Goal: Task Accomplishment & Management: Manage account settings

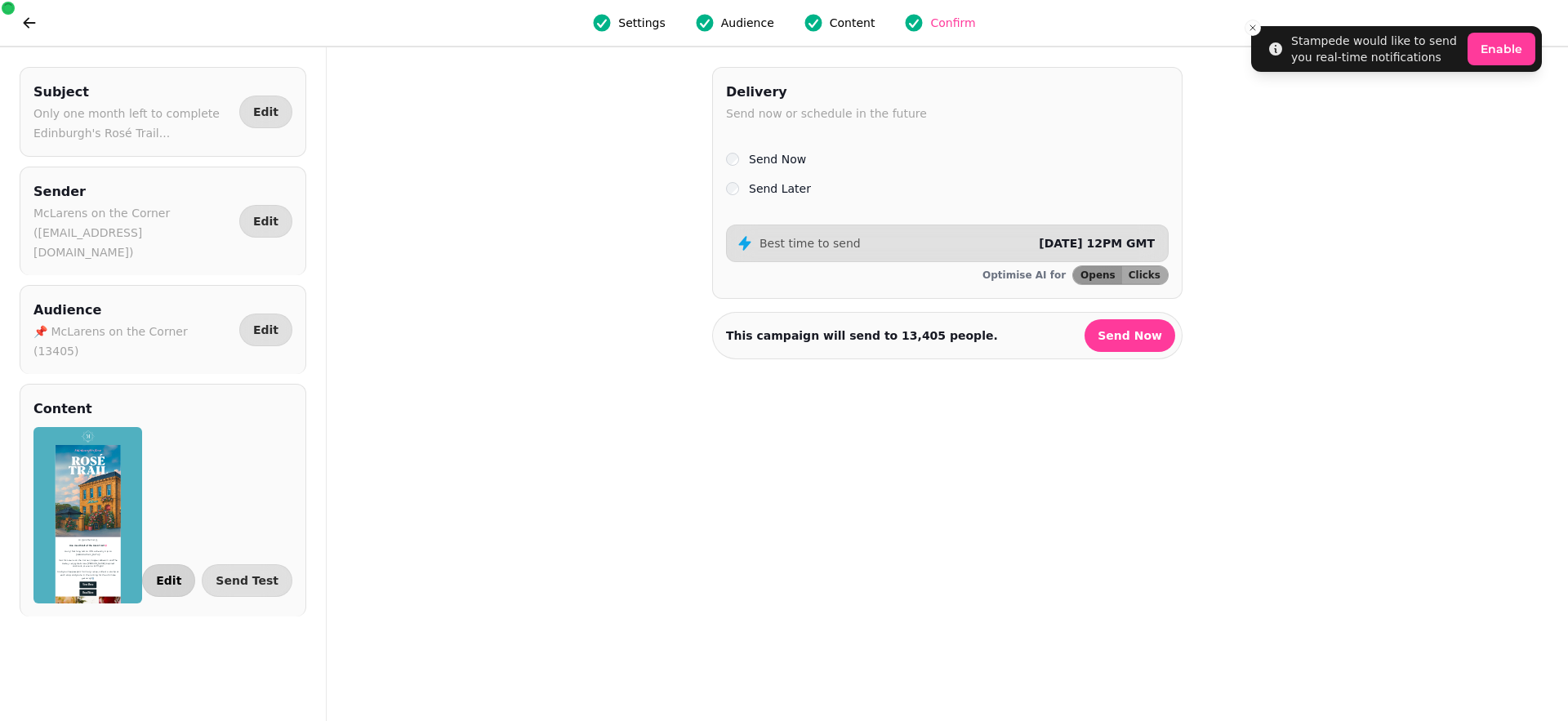
click at [179, 564] on button "Edit" at bounding box center [169, 580] width 53 height 32
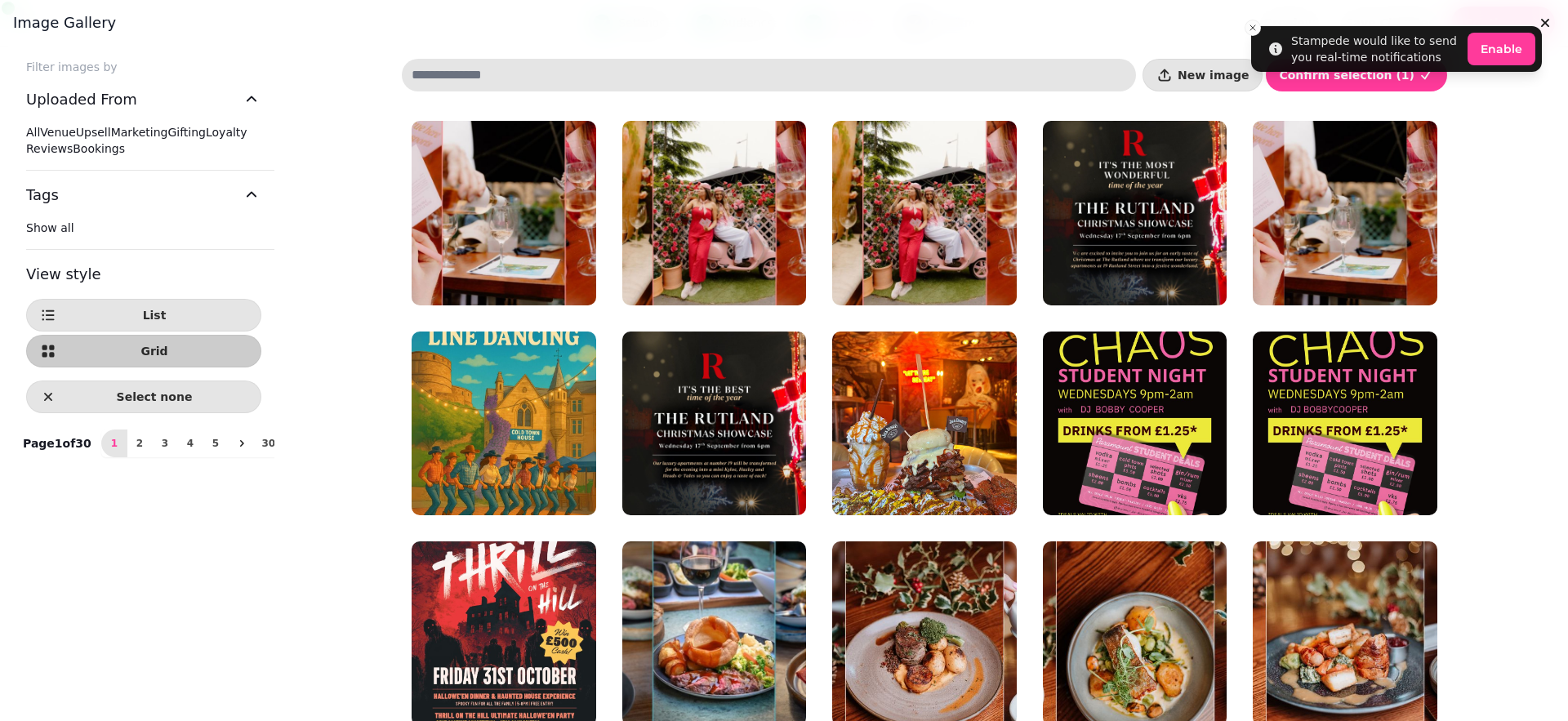
click at [1255, 25] on h3 "Image gallery" at bounding box center [784, 23] width 1541 height 20
click at [1250, 25] on h3 "Image gallery" at bounding box center [784, 23] width 1541 height 20
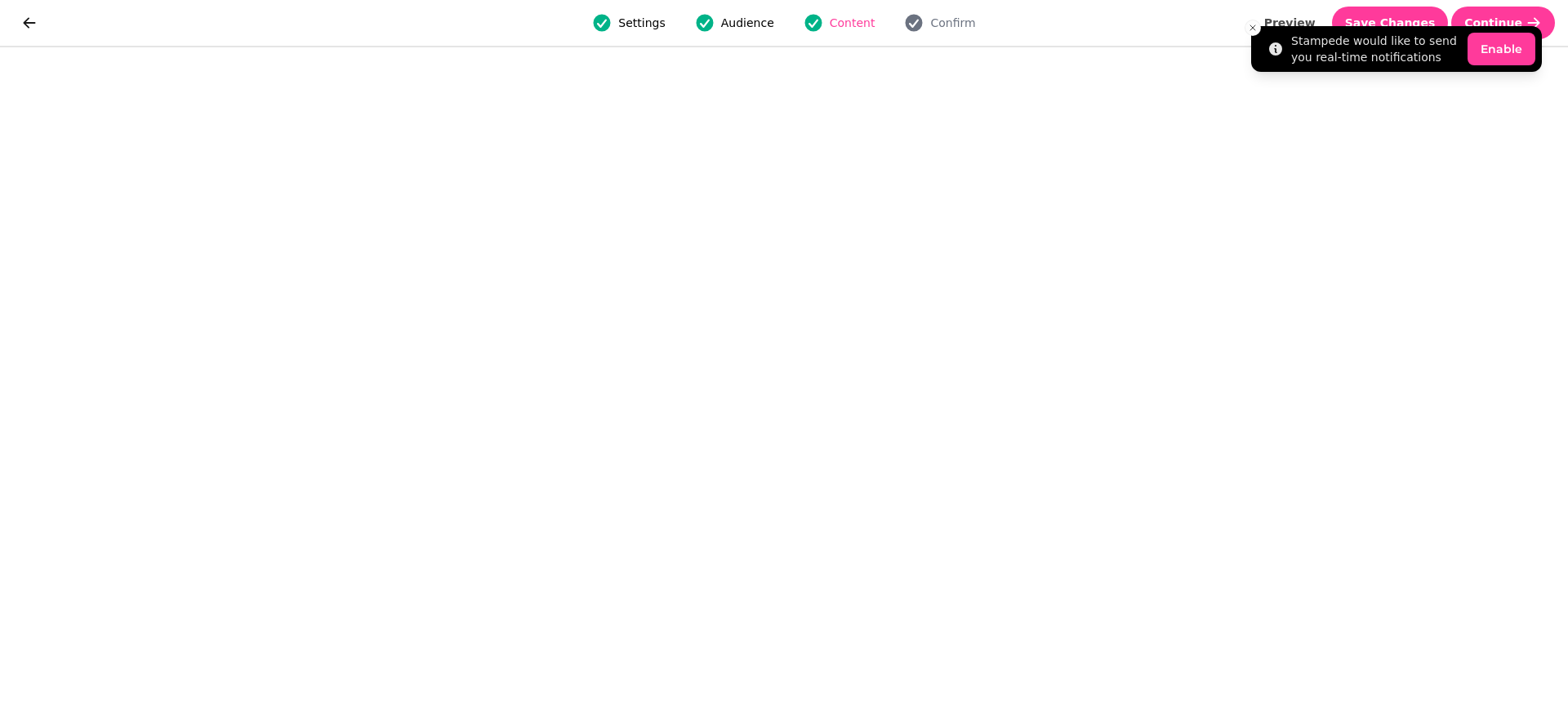
click at [1415, 26] on li "Stampede would like to send you real-time notifications Enable" at bounding box center [1396, 49] width 291 height 46
click at [1256, 27] on icon "Close toast" at bounding box center [1253, 28] width 10 height 10
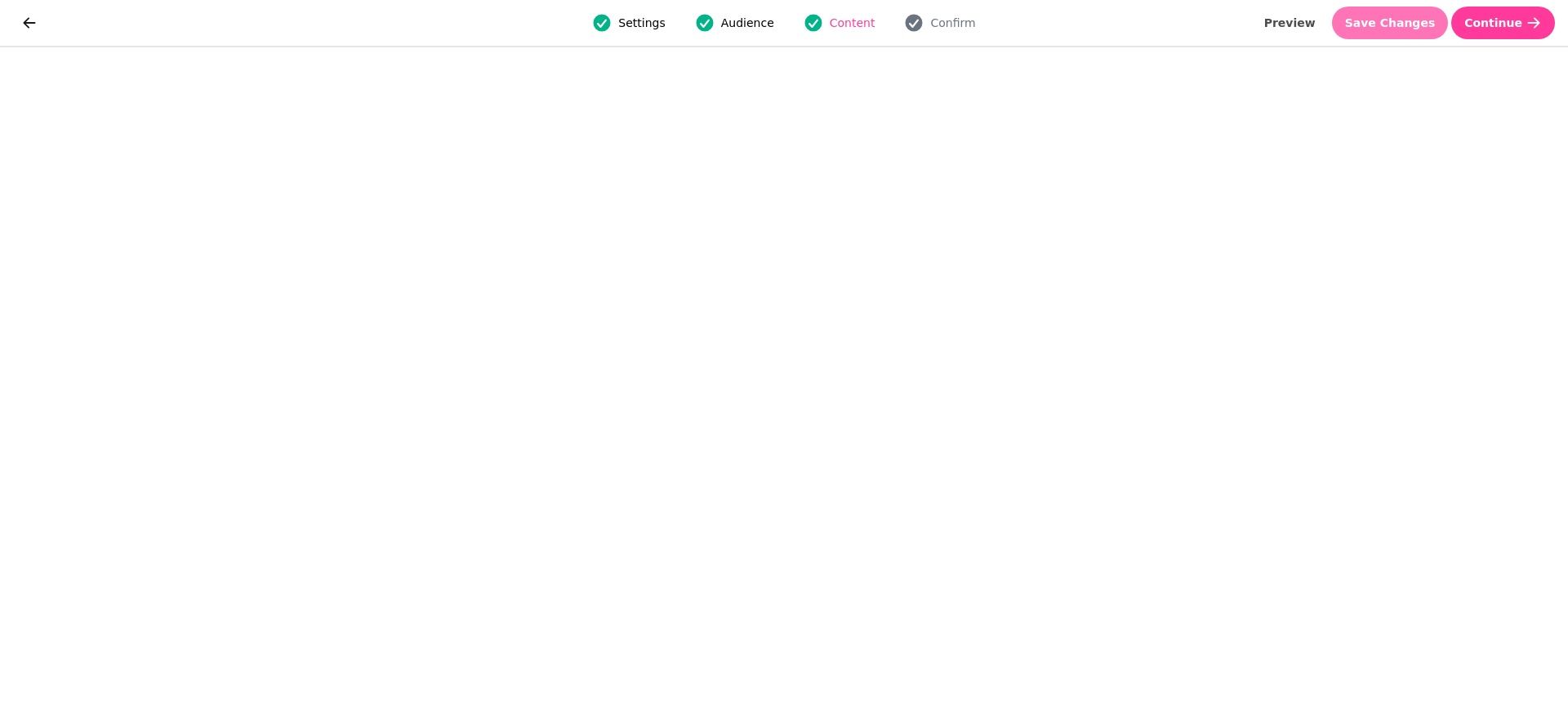
click at [1409, 26] on span "Save Changes" at bounding box center [1390, 23] width 90 height 11
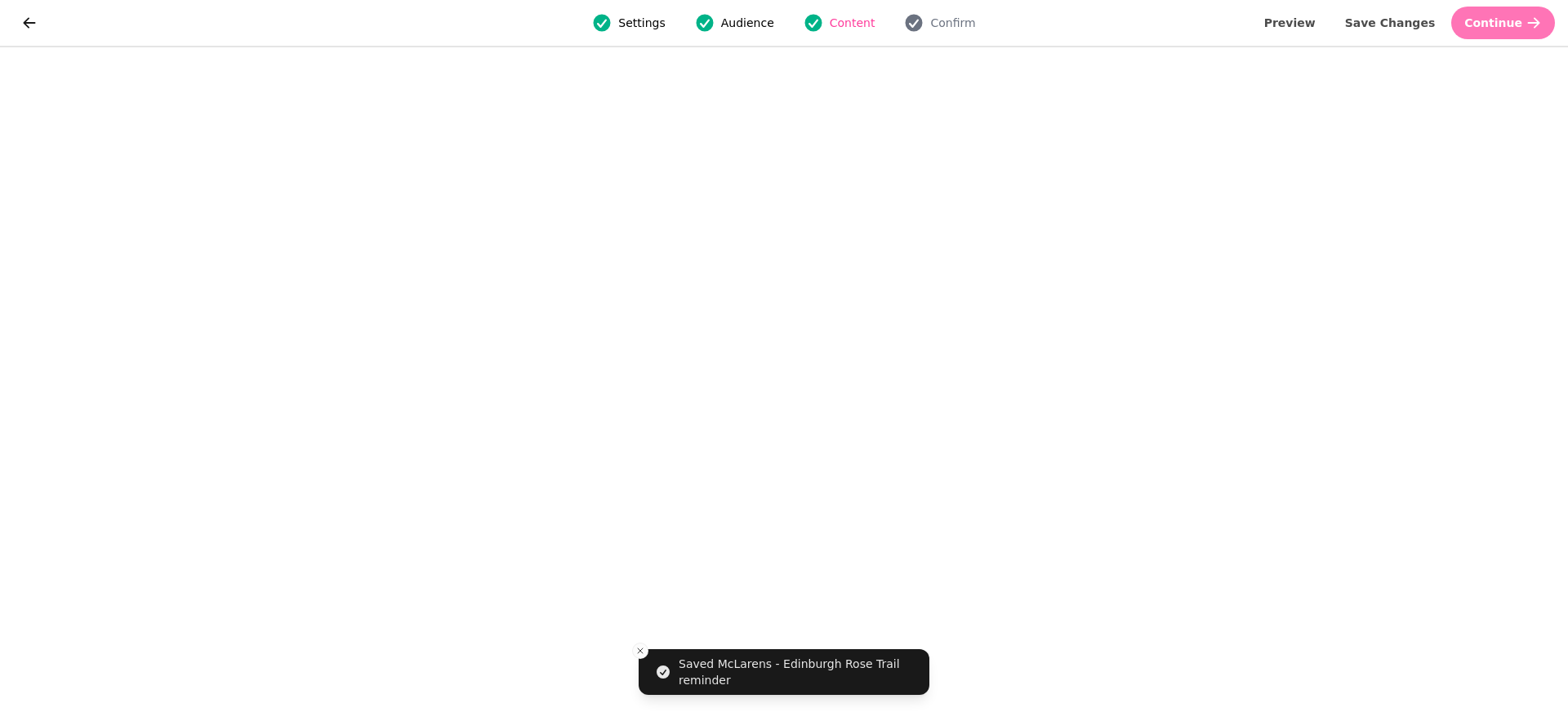
click at [1525, 21] on icon "button" at bounding box center [1533, 22] width 16 height 16
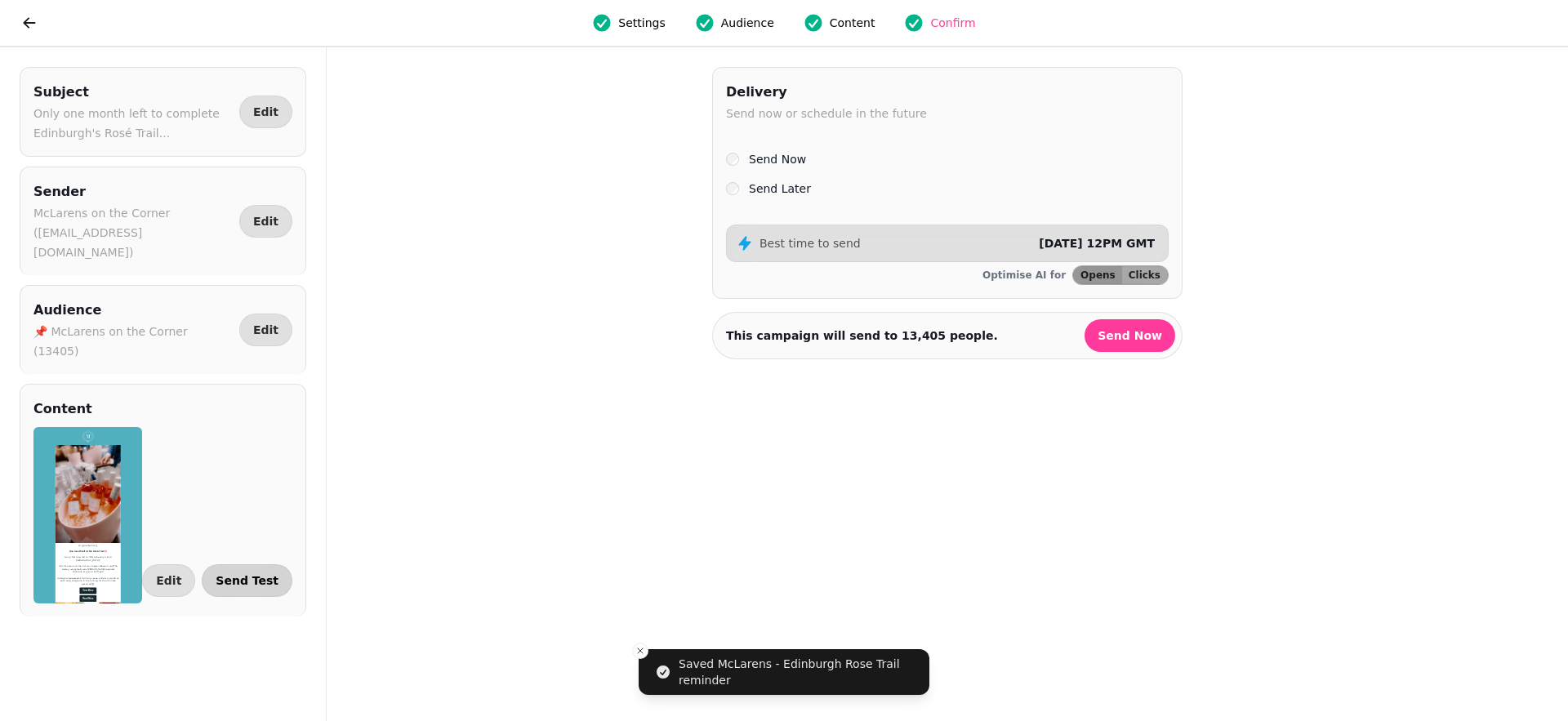
click at [271, 574] on span "Send Test" at bounding box center [247, 580] width 63 height 11
select select "**********"
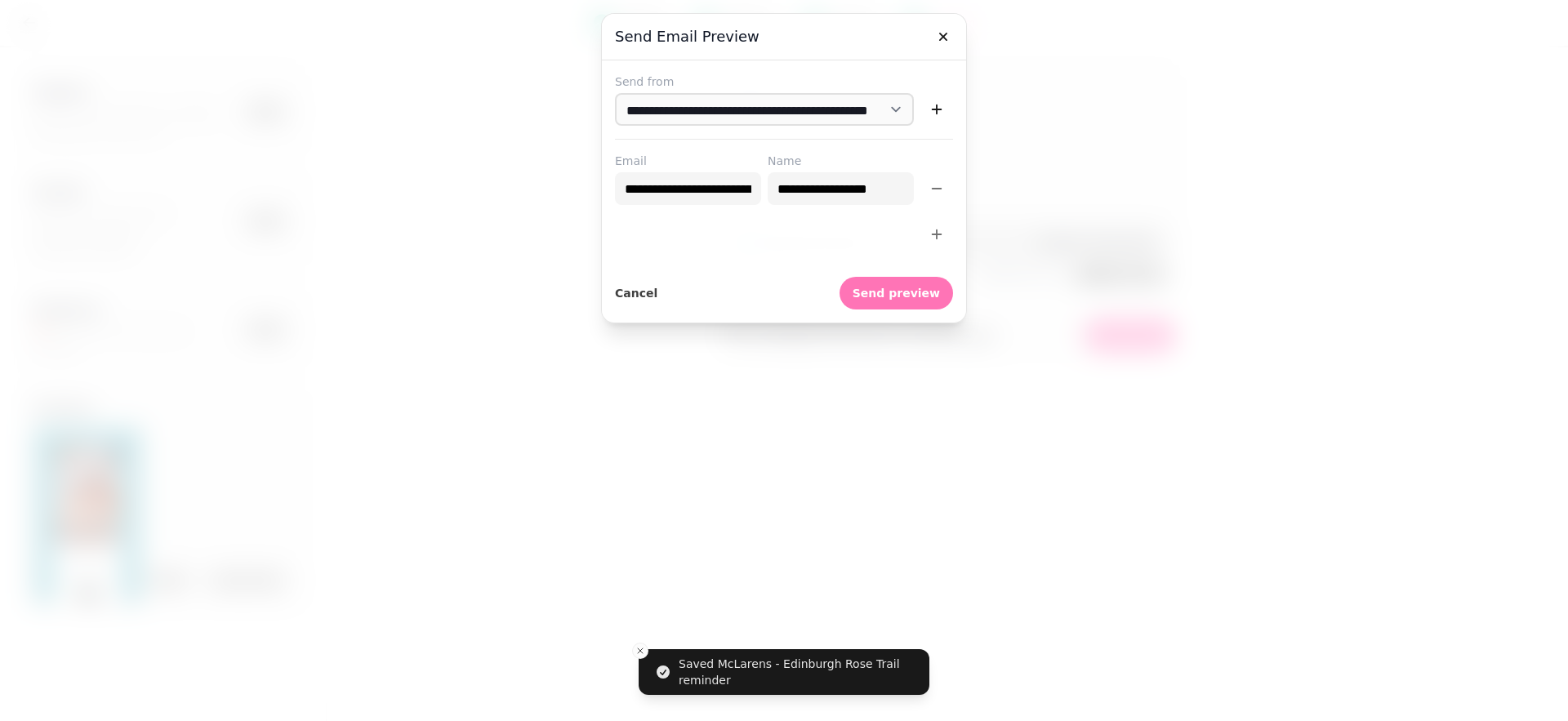
click at [927, 290] on span "Send preview" at bounding box center [896, 293] width 88 height 11
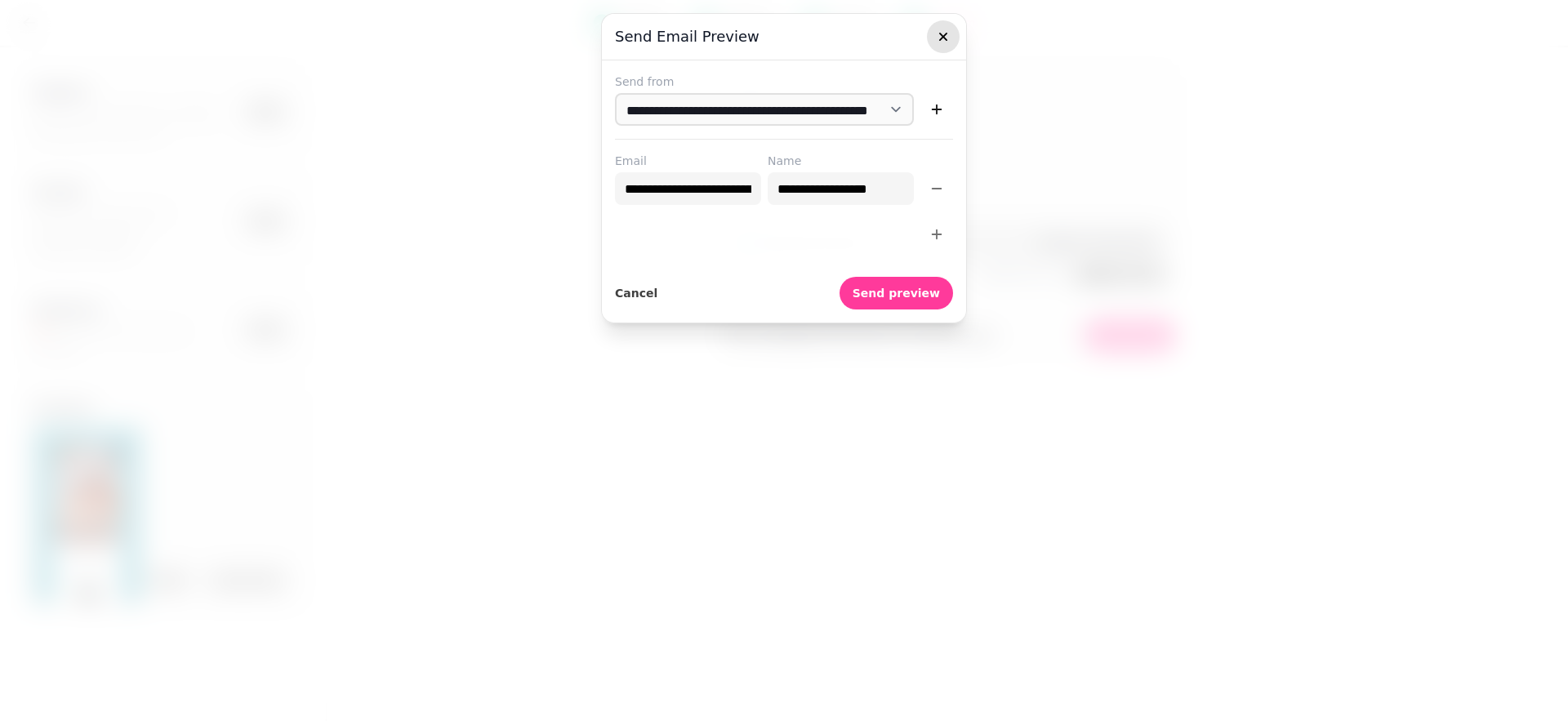
click at [940, 31] on icon "button" at bounding box center [942, 36] width 16 height 16
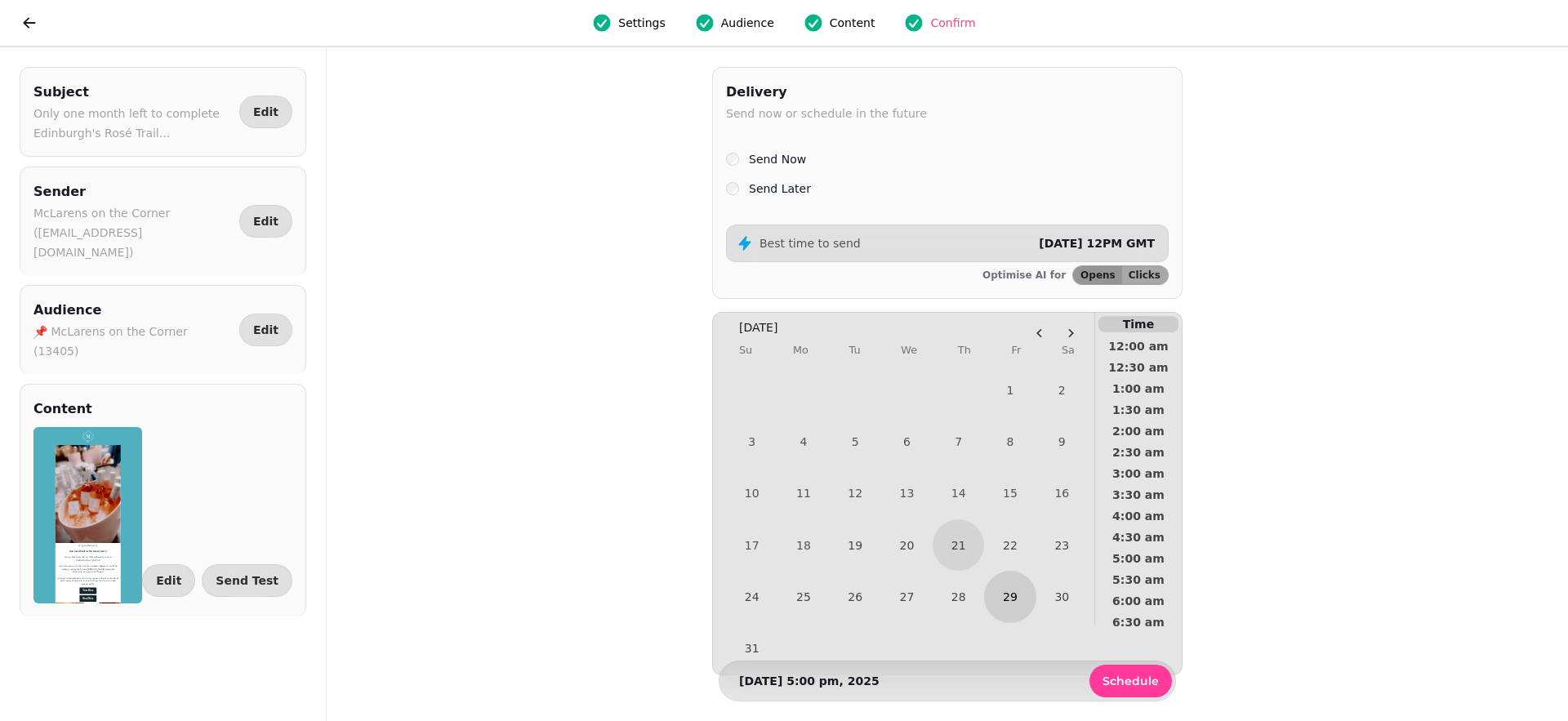
click at [1020, 597] on button "29" at bounding box center [1010, 596] width 51 height 51
click at [1149, 587] on span "2:00 pm" at bounding box center [1137, 591] width 60 height 11
click at [1143, 677] on span "Schedule" at bounding box center [1130, 681] width 56 height 11
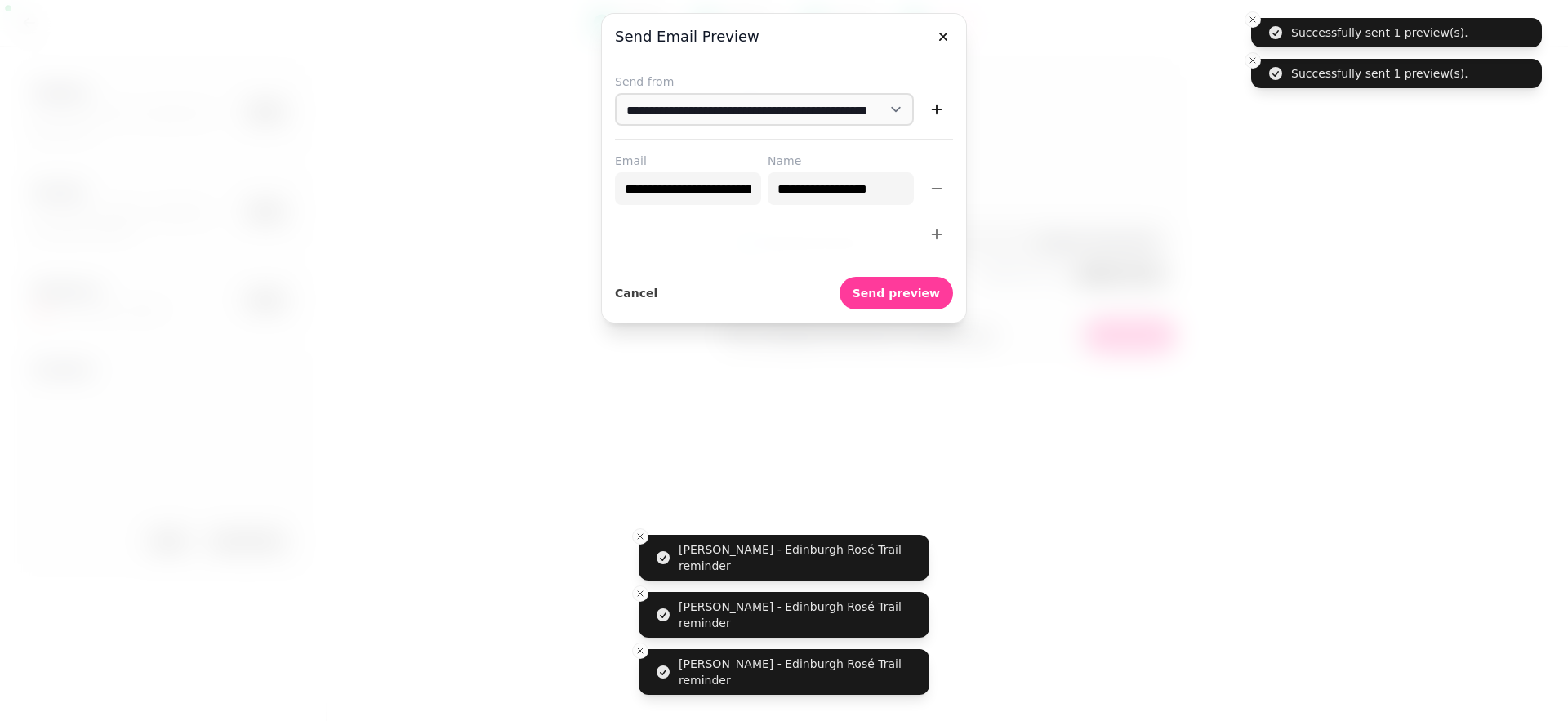
select select "**********"
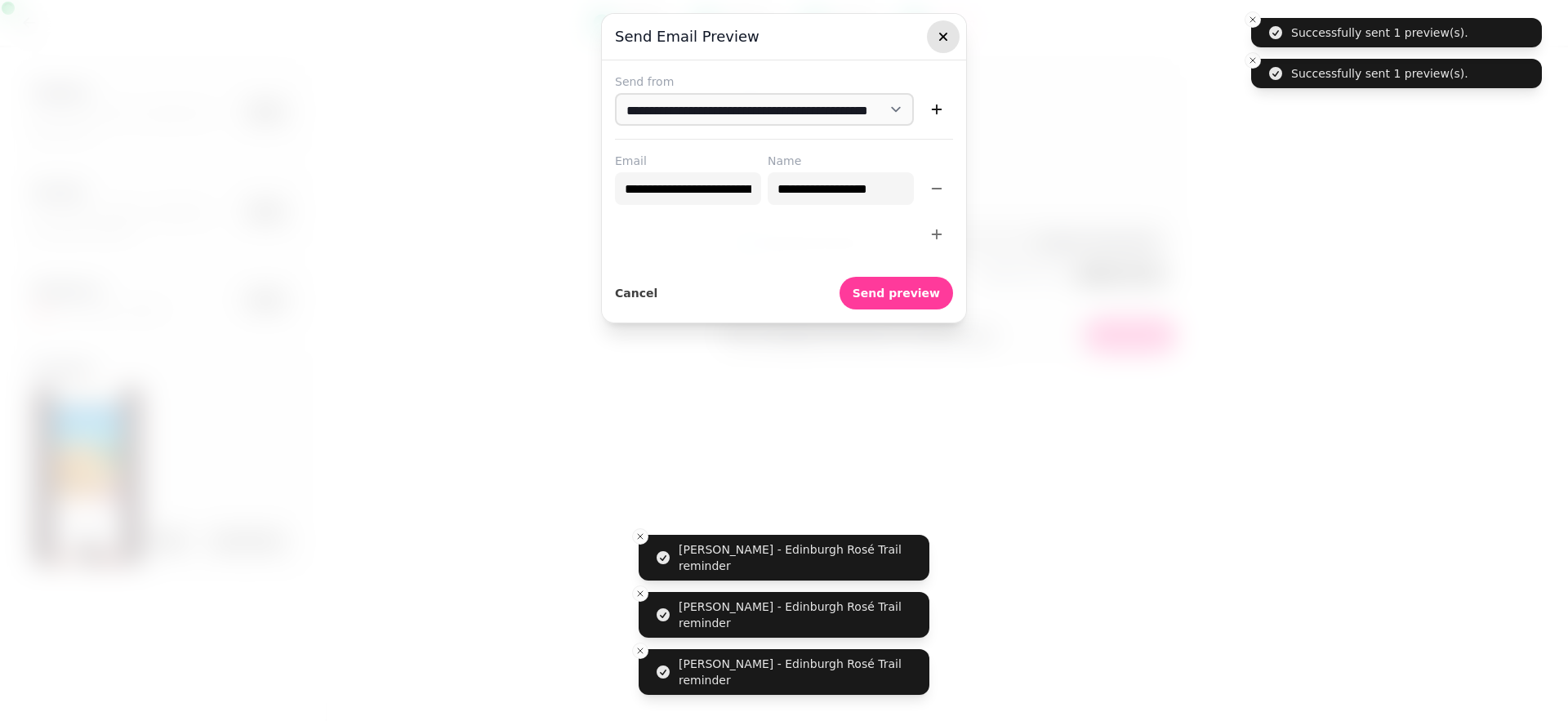
click at [951, 31] on icon "button" at bounding box center [942, 36] width 16 height 16
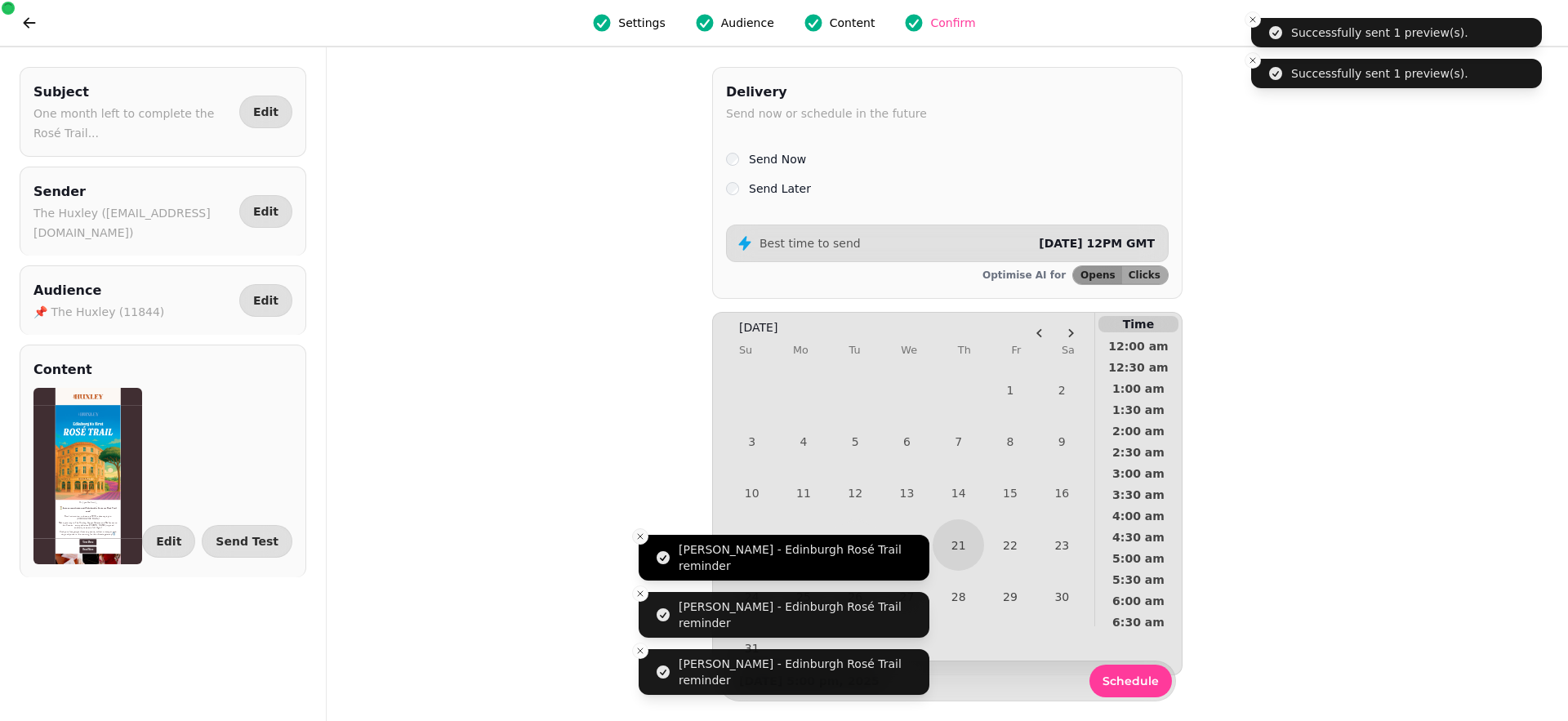
click at [638, 536] on icon "Close toast" at bounding box center [640, 536] width 10 height 10
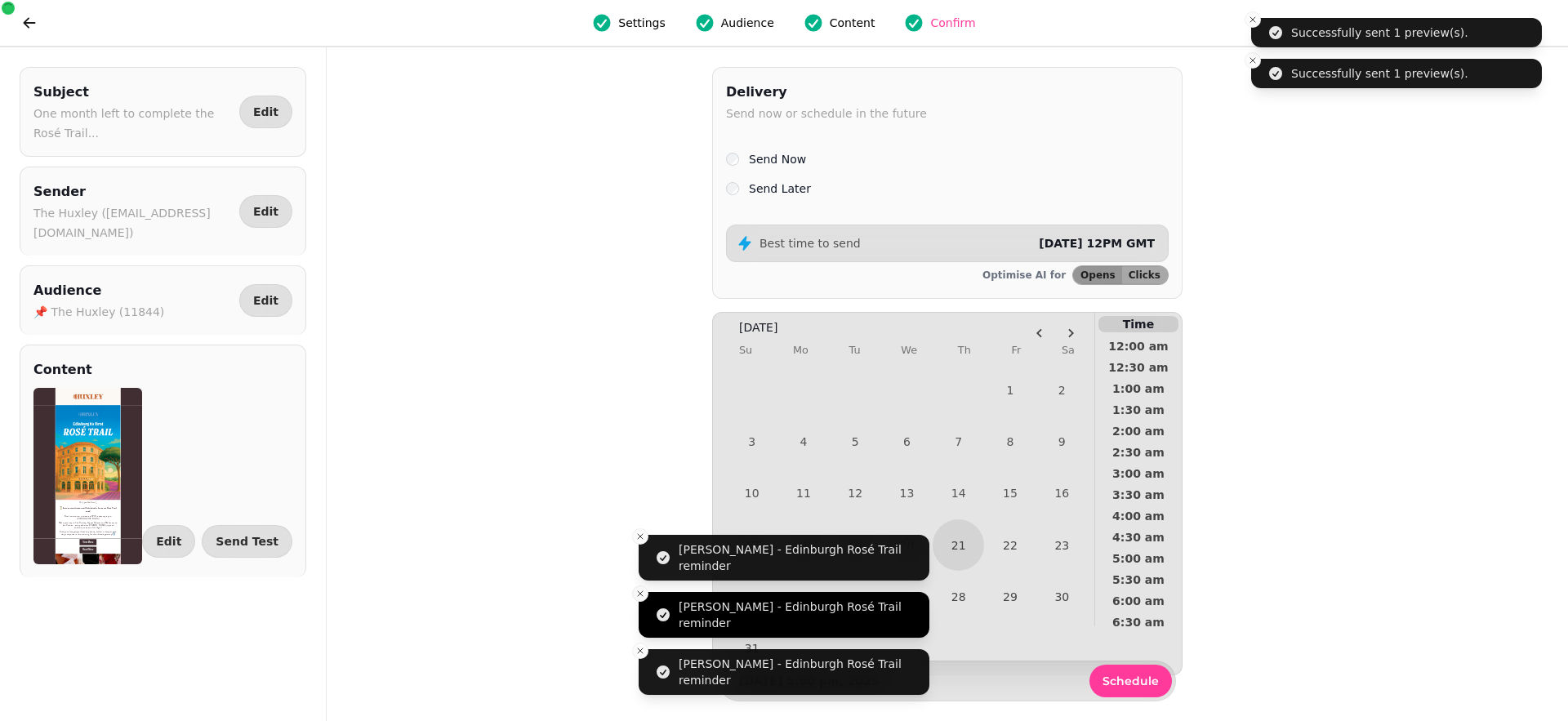
click at [637, 594] on line "Close toast" at bounding box center [639, 593] width 5 height 5
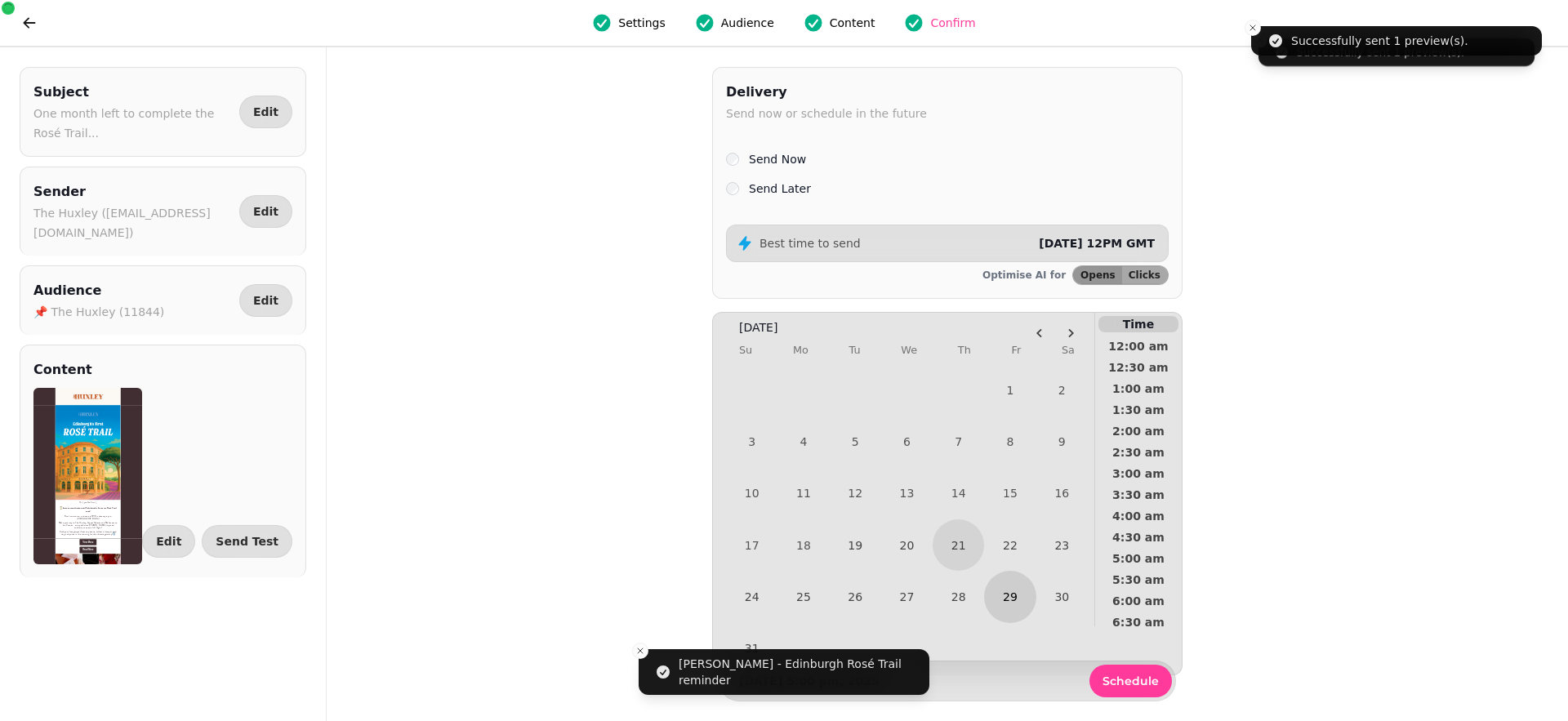
click at [1015, 604] on button "29" at bounding box center [1010, 596] width 51 height 51
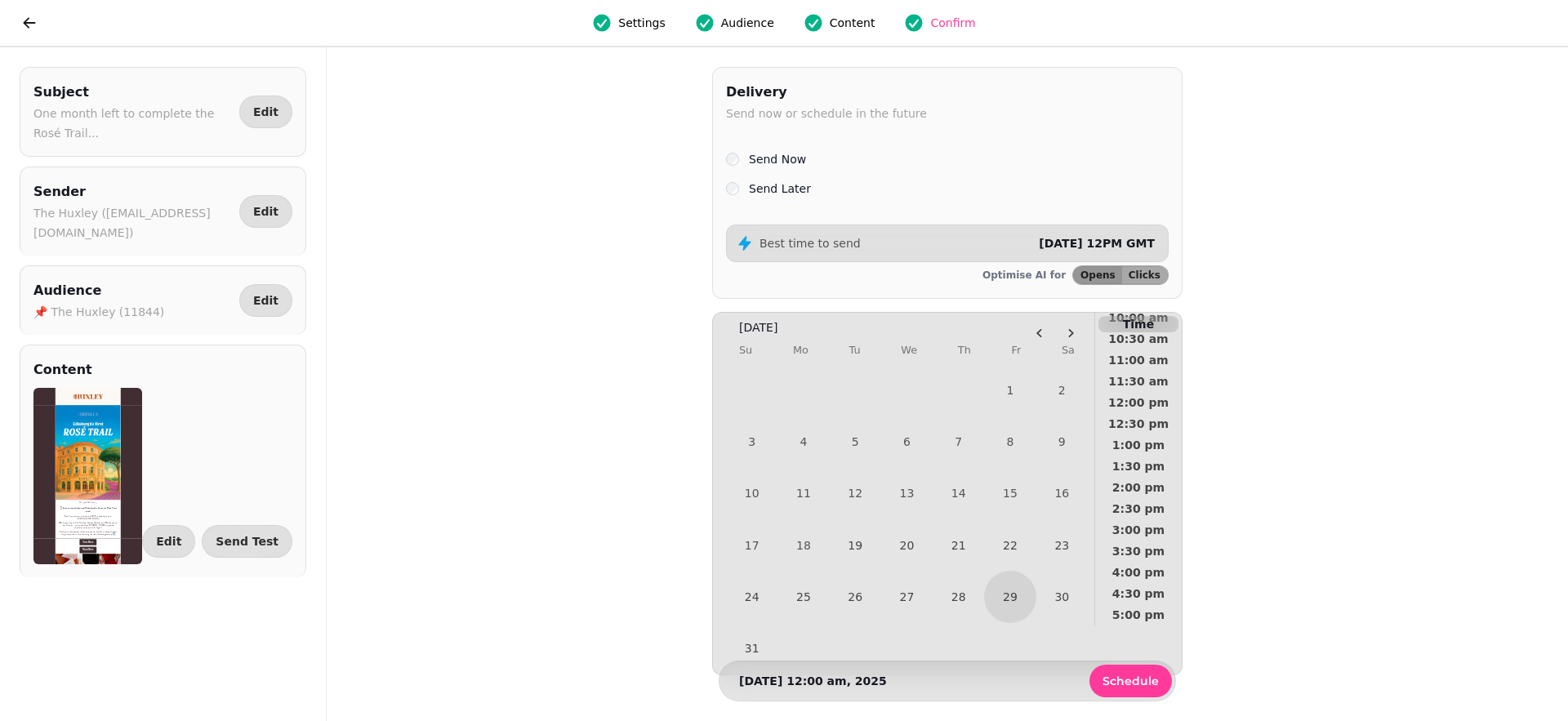
scroll to position [488, 0]
click at [1137, 548] on span "4:00 pm" at bounding box center [1137, 550] width 60 height 11
click at [1139, 517] on button "3:30 pm" at bounding box center [1137, 528] width 87 height 21
click at [1135, 506] on span "3:00 pm" at bounding box center [1137, 507] width 60 height 11
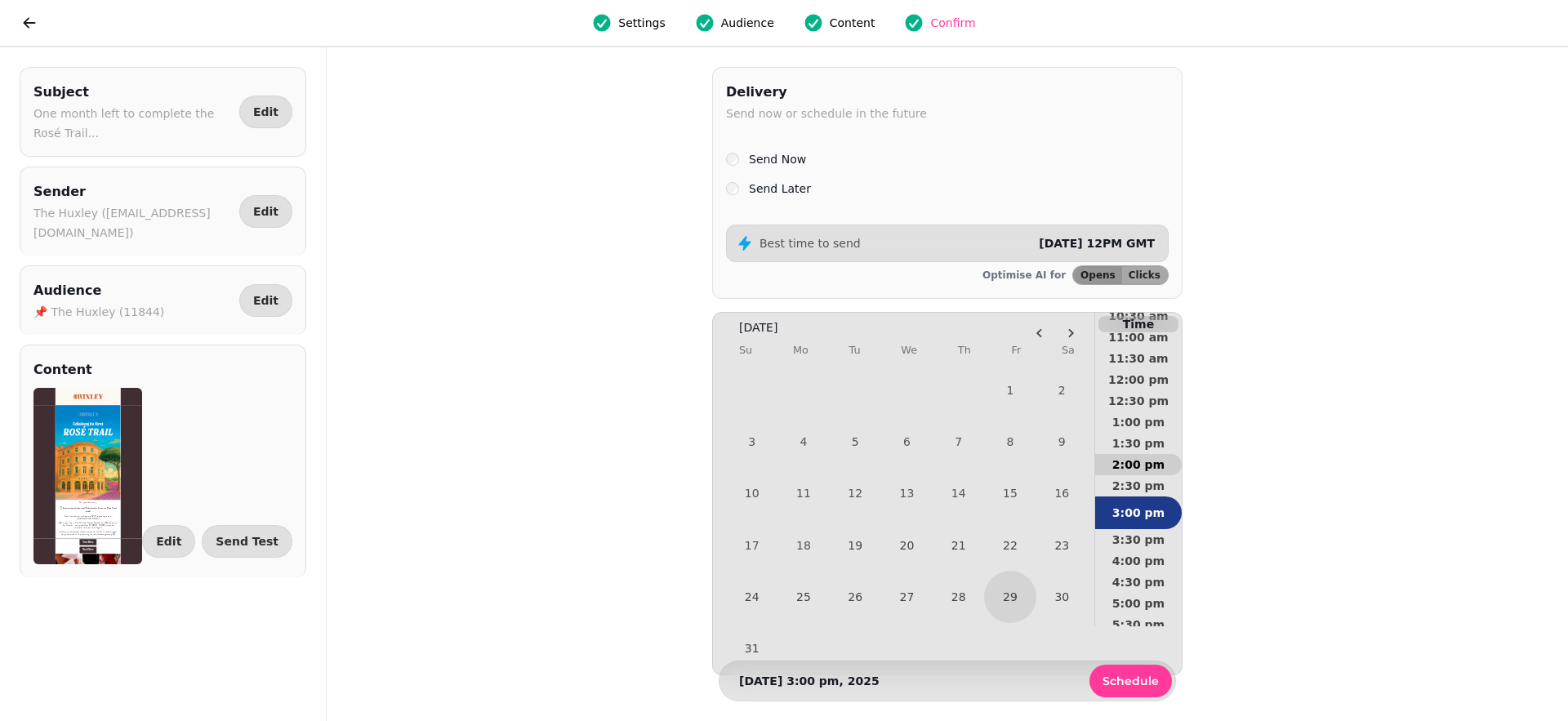
click at [1133, 463] on span "2:00 pm" at bounding box center [1137, 465] width 60 height 11
click at [1132, 675] on span "Schedule" at bounding box center [1130, 681] width 56 height 11
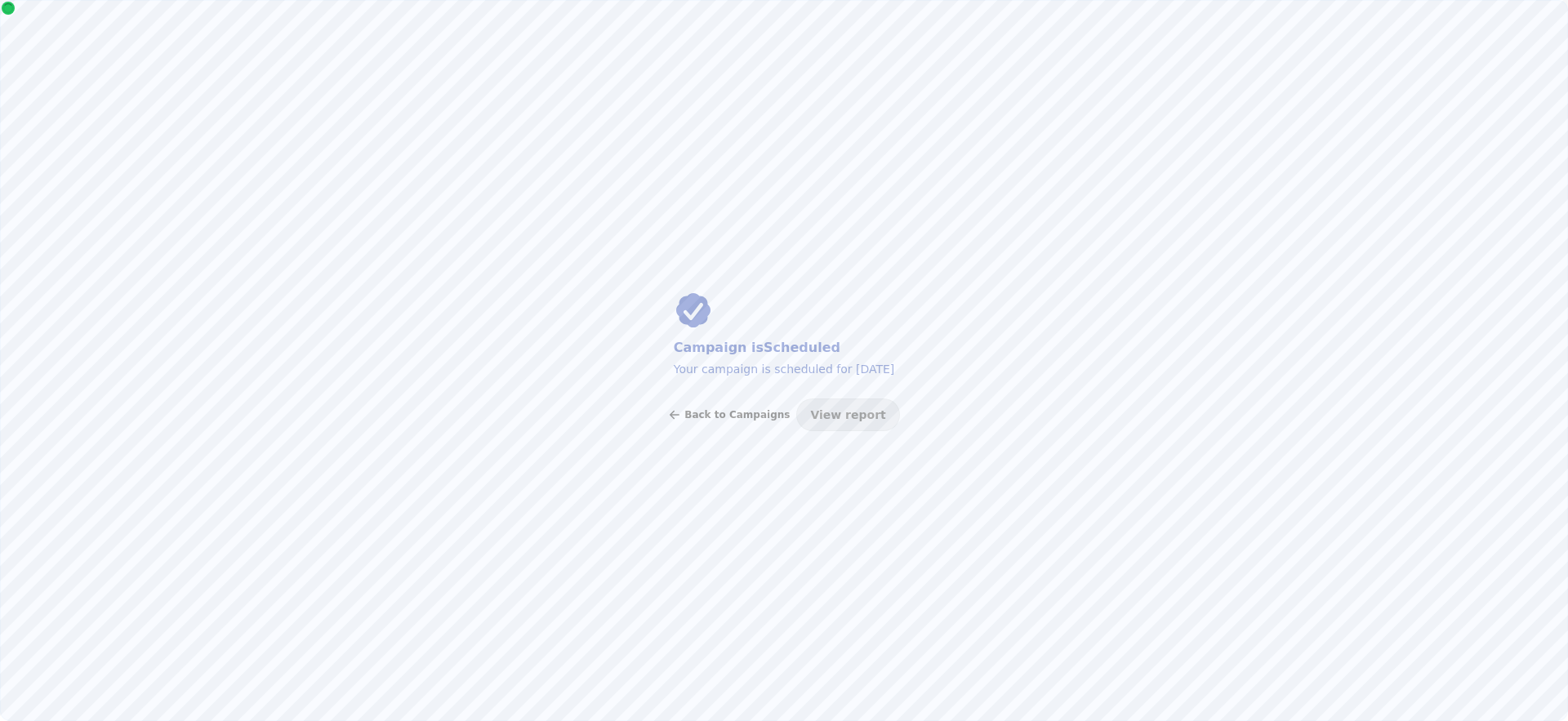
click at [764, 420] on button "Back to Campaigns" at bounding box center [729, 414] width 122 height 32
